Goal: Navigation & Orientation: Find specific page/section

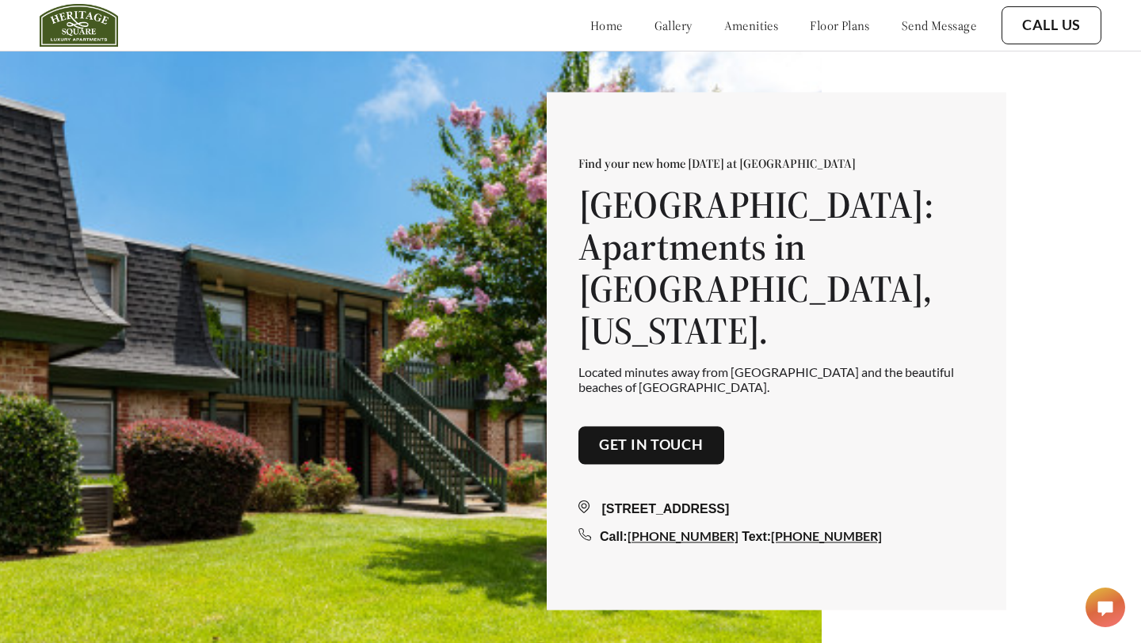
click at [811, 25] on link "floor plans" at bounding box center [840, 25] width 60 height 16
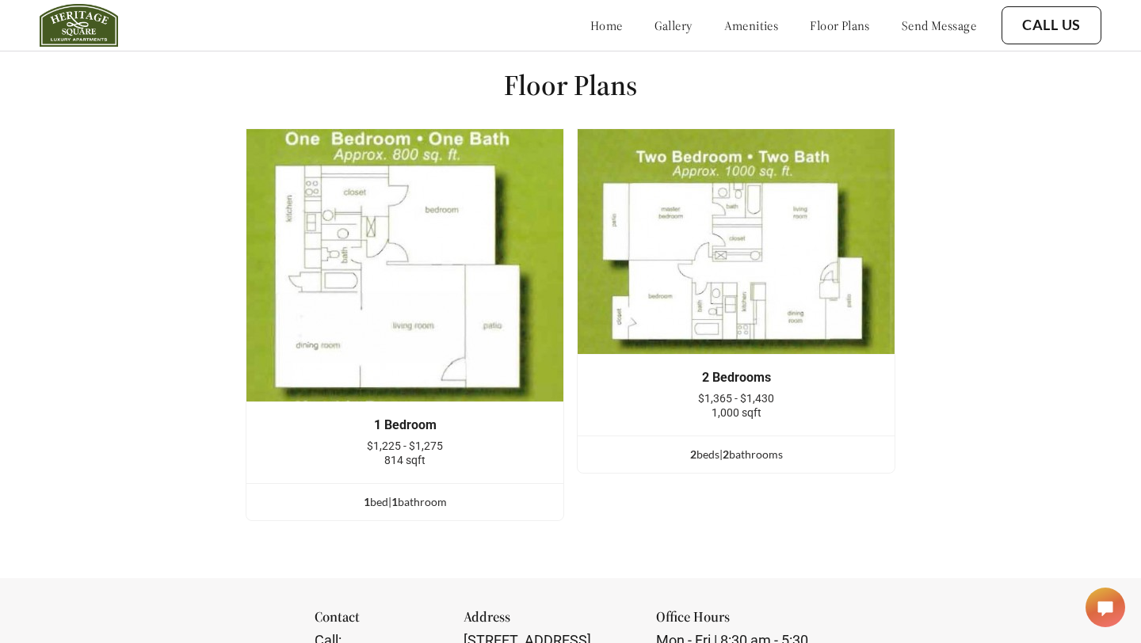
scroll to position [2052, 0]
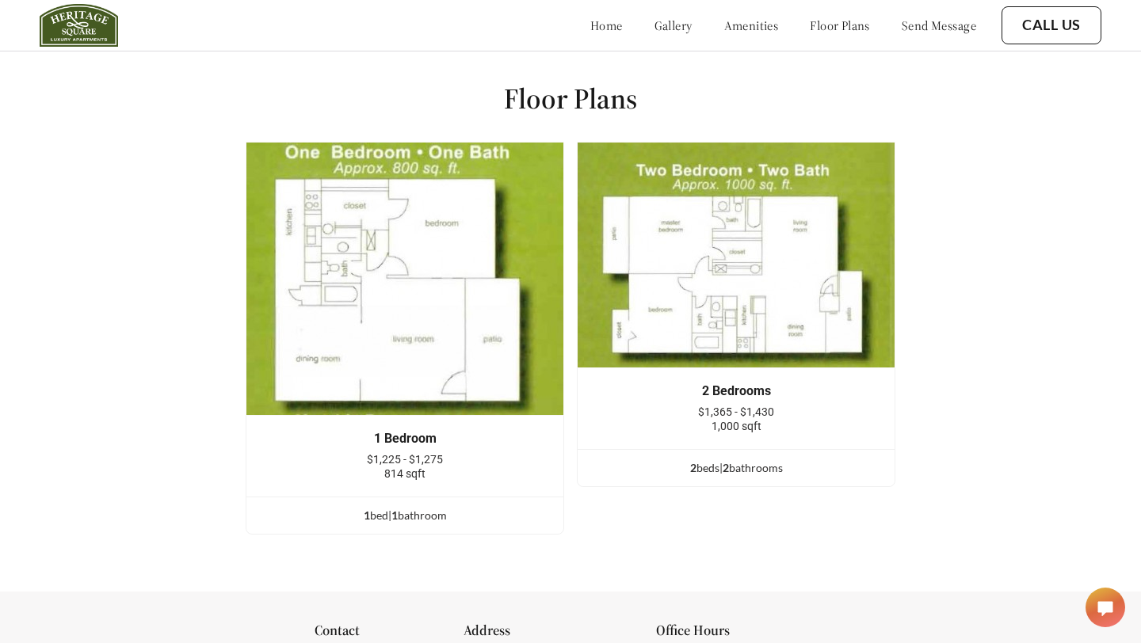
click at [688, 273] on img at bounding box center [736, 255] width 318 height 227
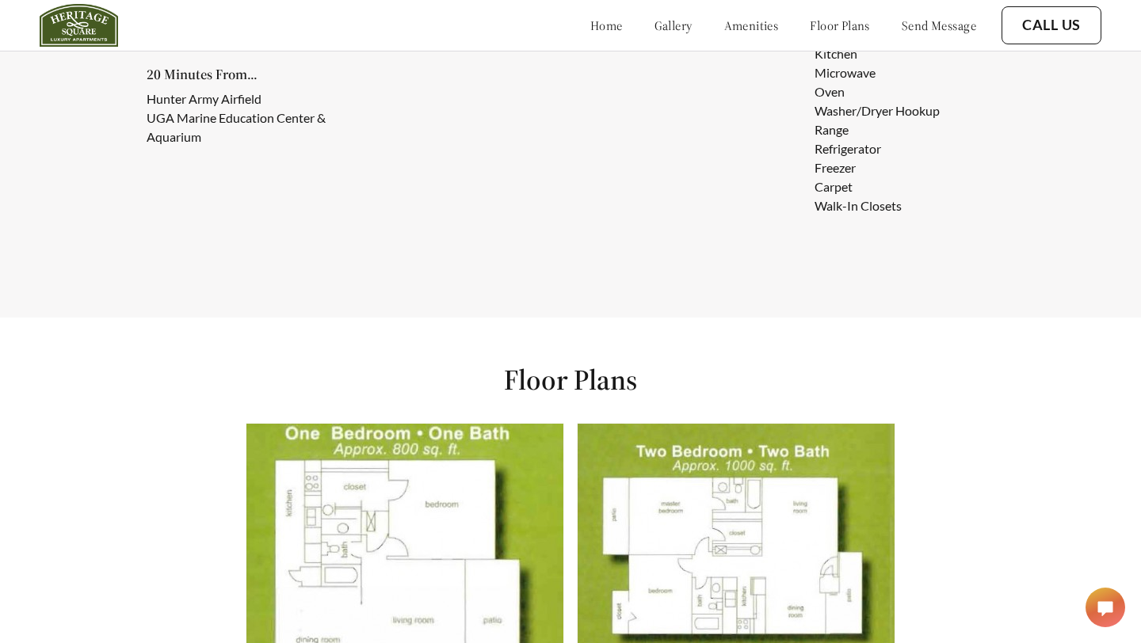
click at [654, 30] on link "gallery" at bounding box center [673, 25] width 38 height 16
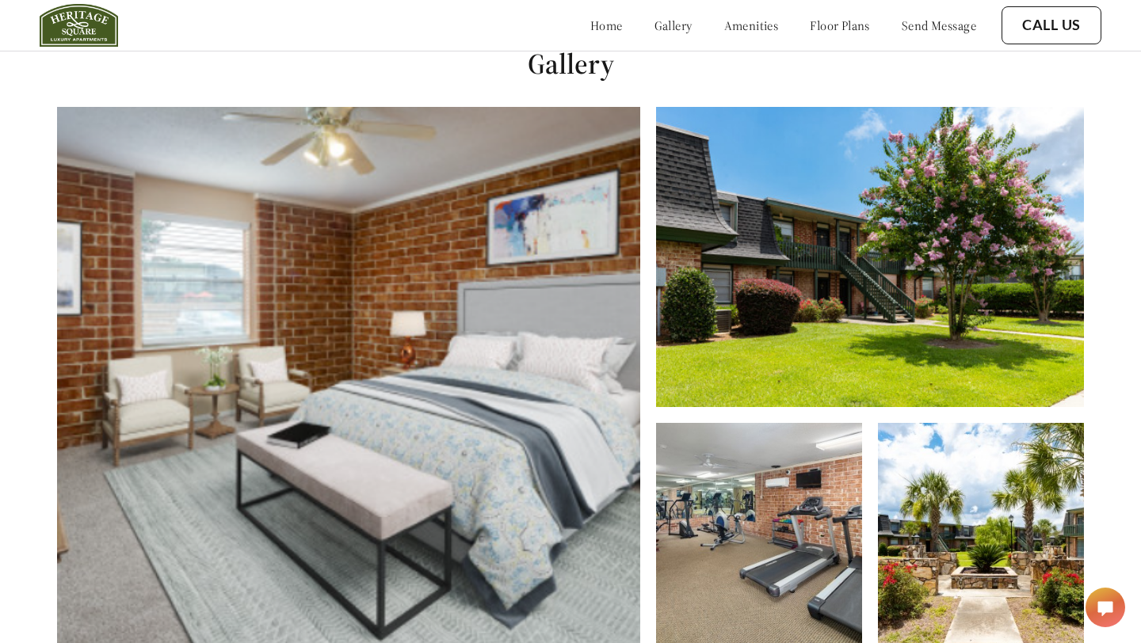
scroll to position [643, 0]
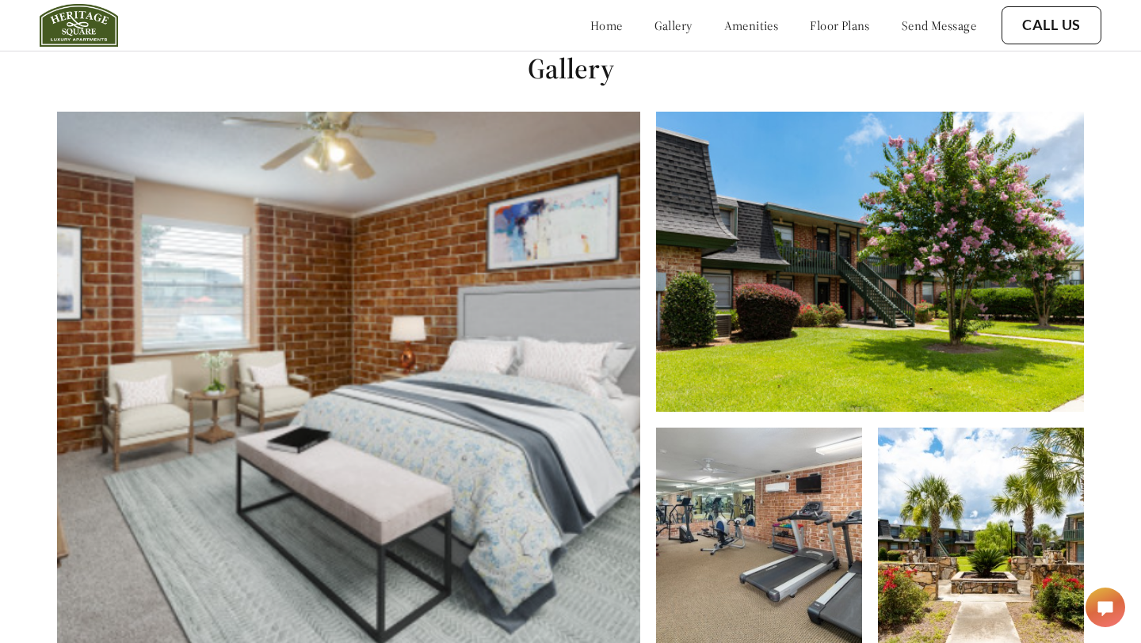
click at [531, 340] on img at bounding box center [348, 383] width 583 height 543
click at [751, 331] on img at bounding box center [870, 262] width 428 height 300
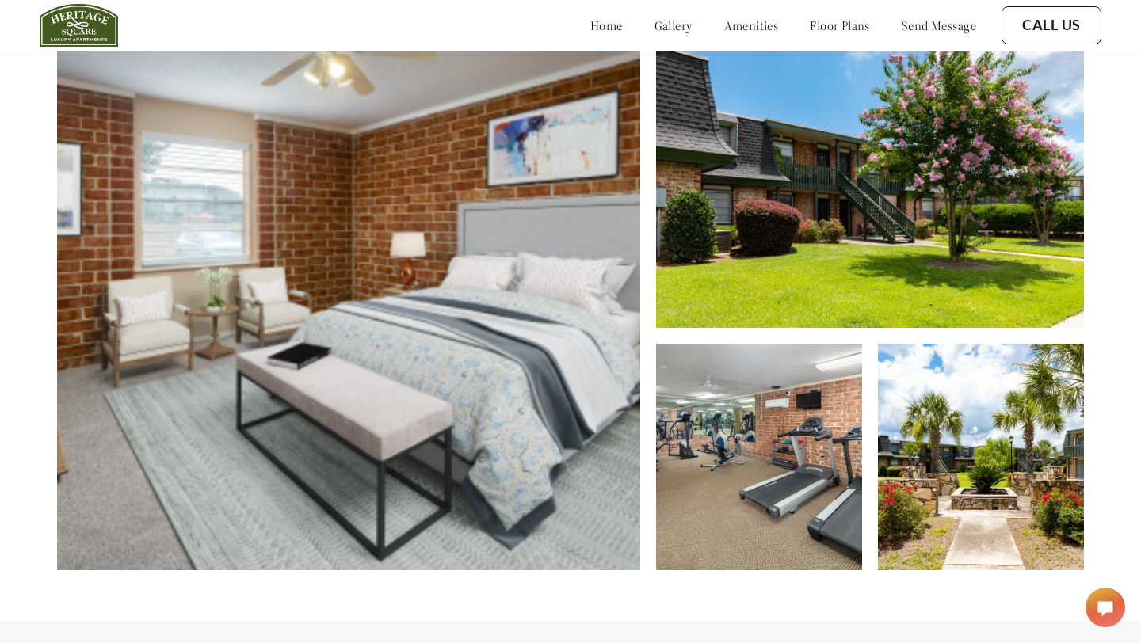
scroll to position [730, 0]
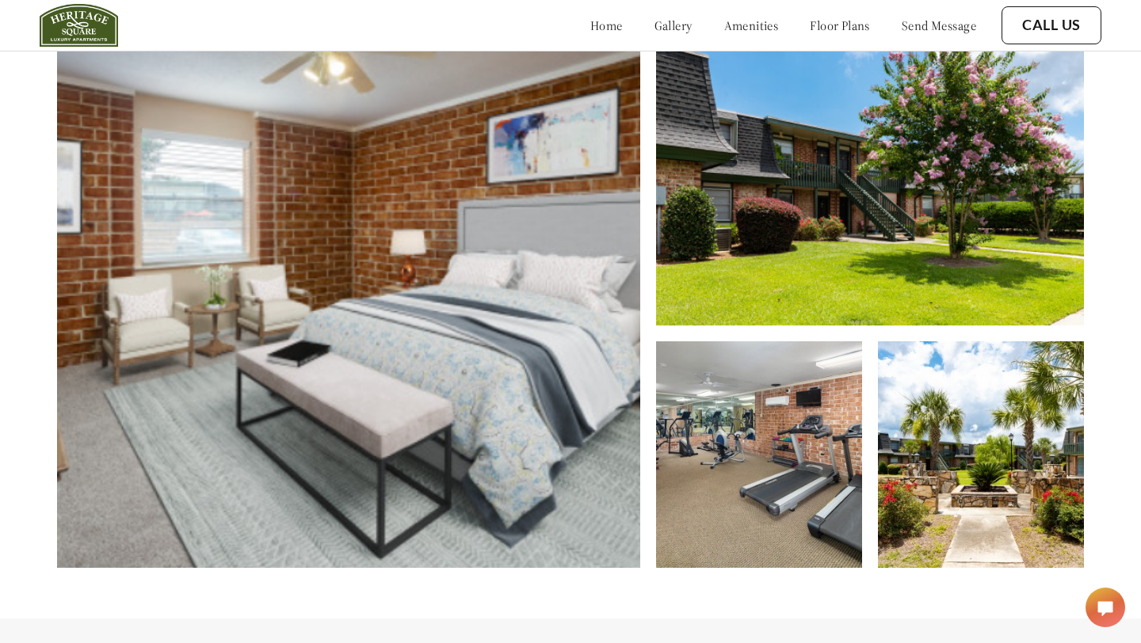
click at [724, 29] on link "amenities" at bounding box center [751, 25] width 55 height 16
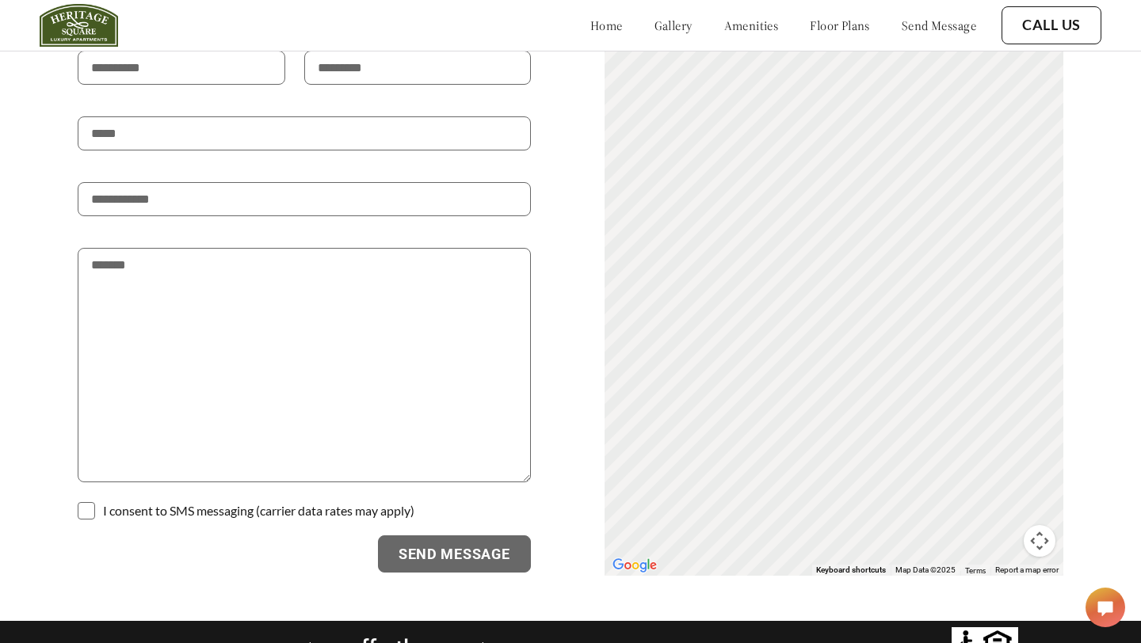
scroll to position [2849, 0]
click at [779, 256] on div "To activate drag with keyboard, press Alt + Enter. Once in keyboard drag state,…" at bounding box center [833, 281] width 459 height 590
